Goal: Find specific page/section: Find specific page/section

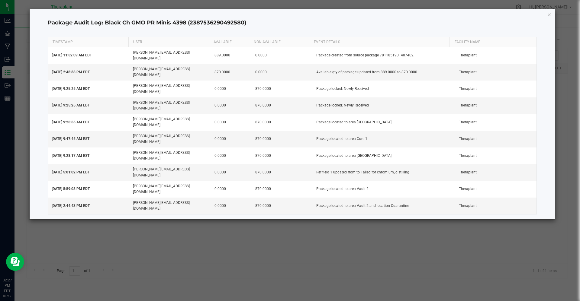
click at [546, 16] on div "Package Audit Log: Black Ch GMO PR Minis 4398 (2387536290492580) TIMESTAMP USER…" at bounding box center [293, 114] width 526 height 210
click at [548, 16] on icon "button" at bounding box center [549, 14] width 4 height 7
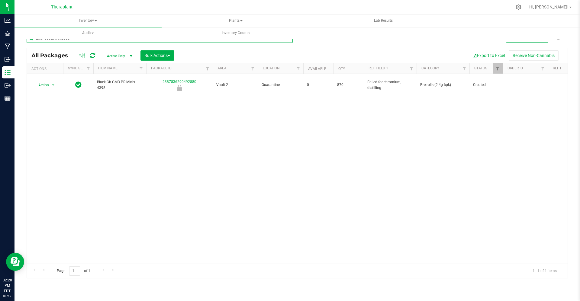
click at [102, 40] on input "2387536290492580" at bounding box center [160, 38] width 266 height 9
type input "4"
